Goal: Task Accomplishment & Management: Complete application form

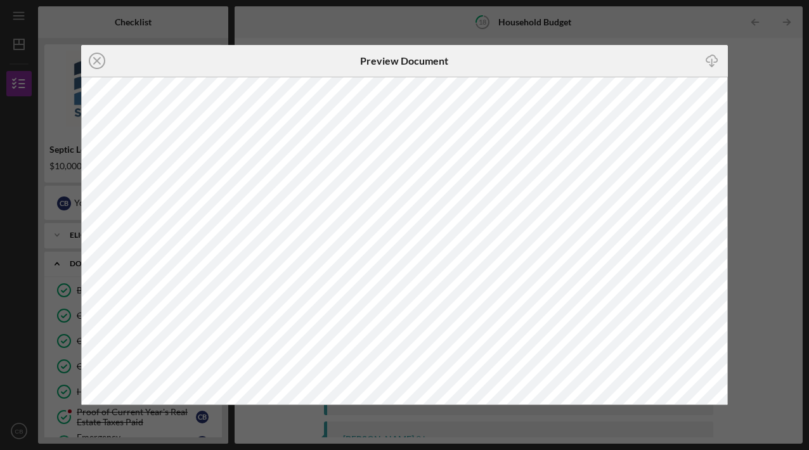
scroll to position [175, 0]
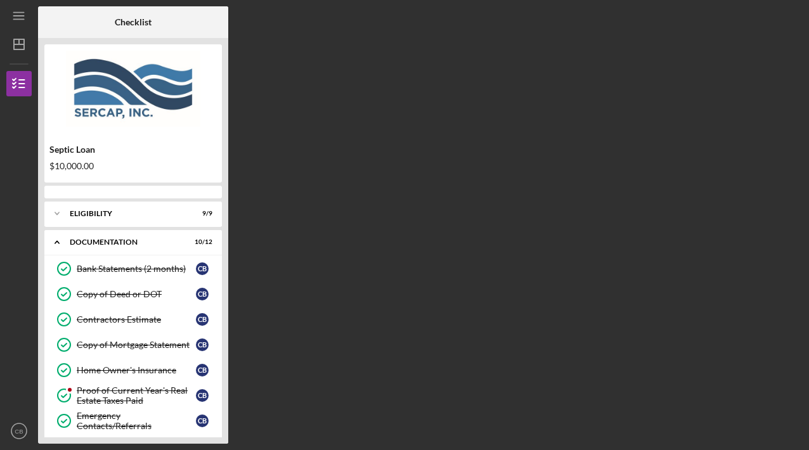
scroll to position [175, 0]
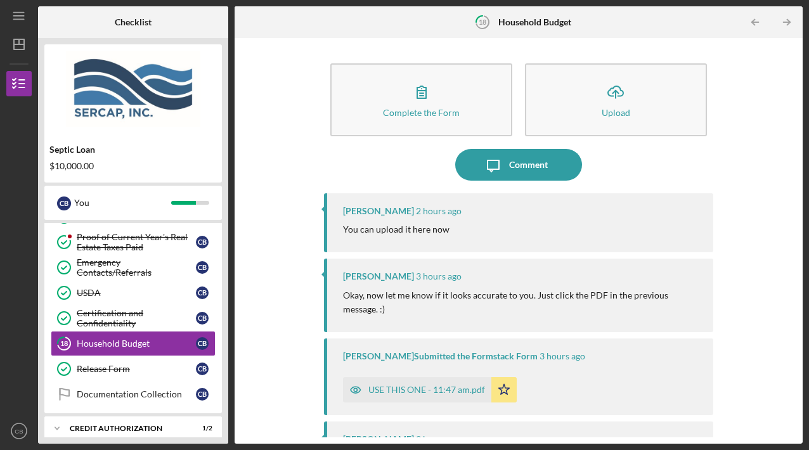
click at [422, 389] on div "USE THIS ONE - 11:47 am.pdf" at bounding box center [427, 390] width 117 height 10
